Goal: Transaction & Acquisition: Register for event/course

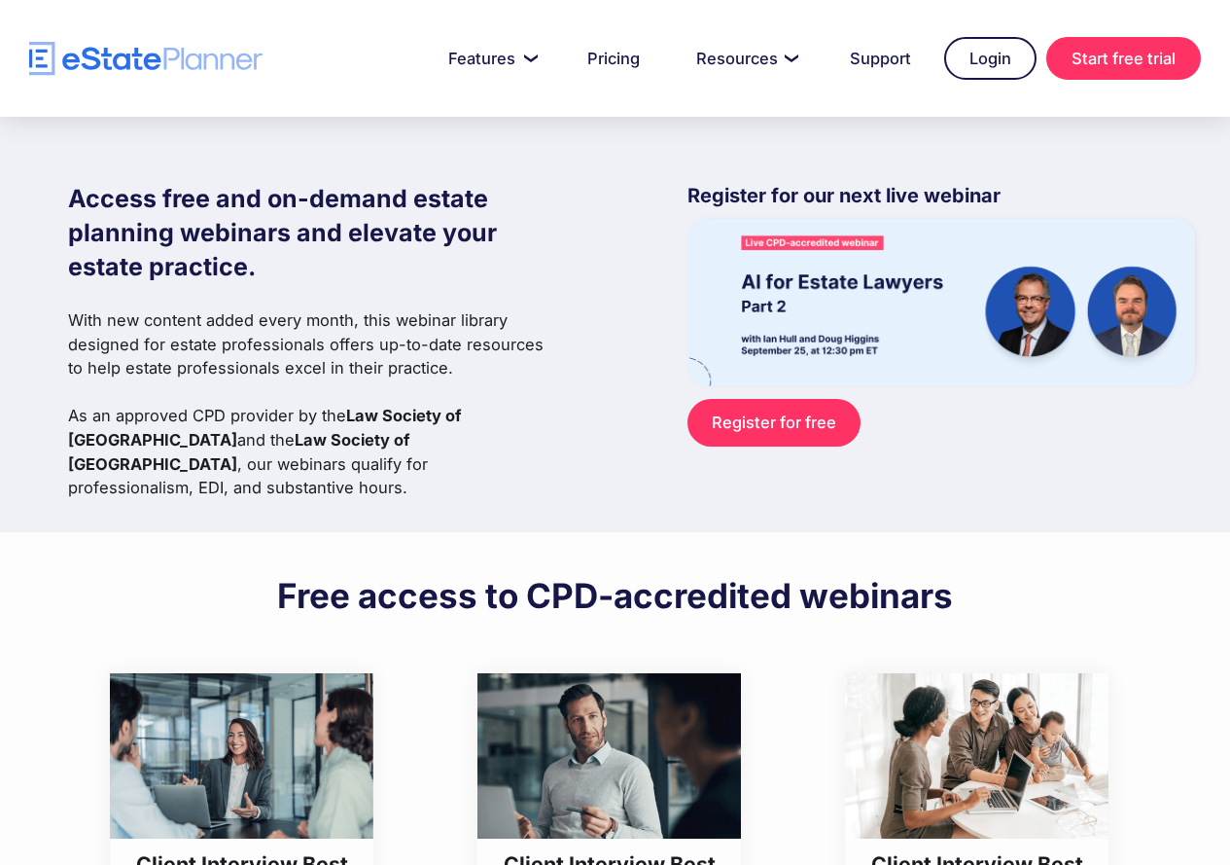
click at [763, 434] on link "Register for free" at bounding box center [774, 423] width 172 height 48
